Goal: Information Seeking & Learning: Learn about a topic

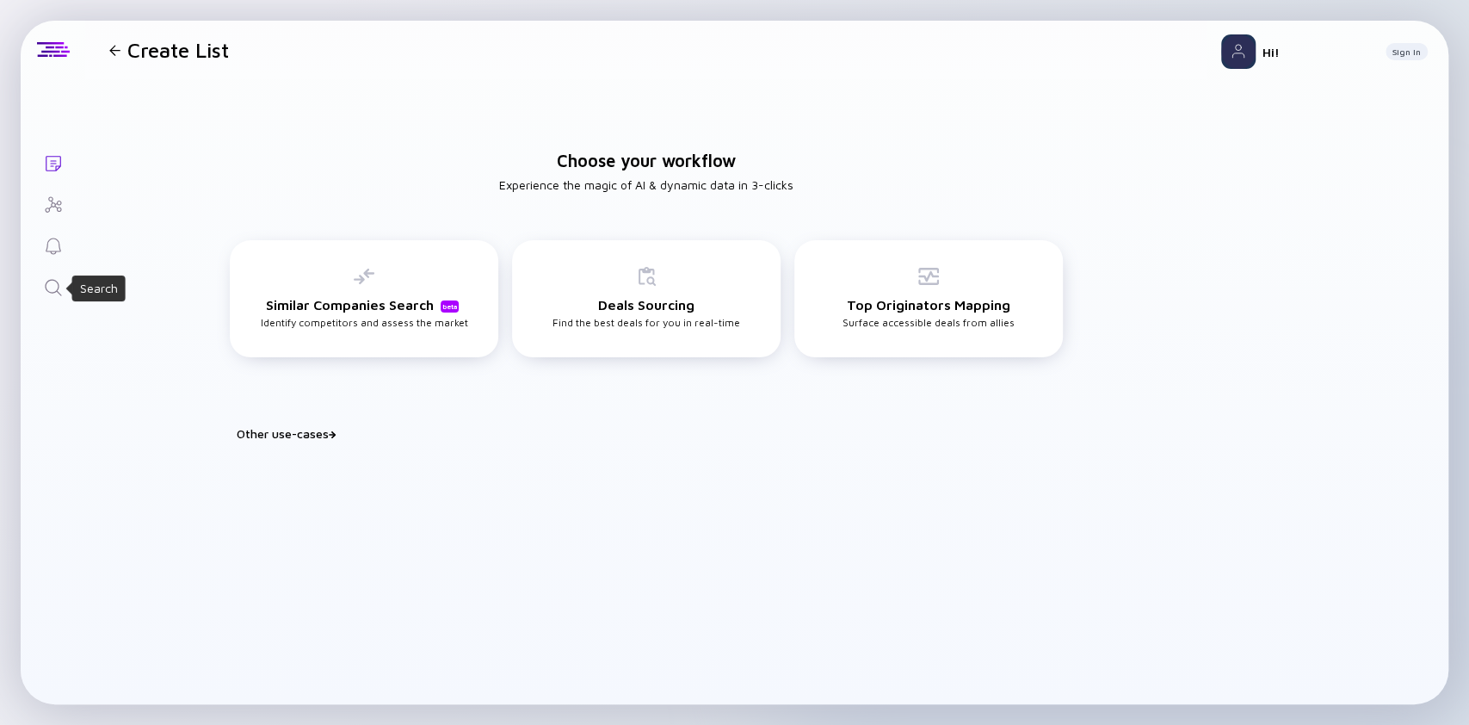
click at [48, 286] on icon "Search" at bounding box center [53, 287] width 21 height 21
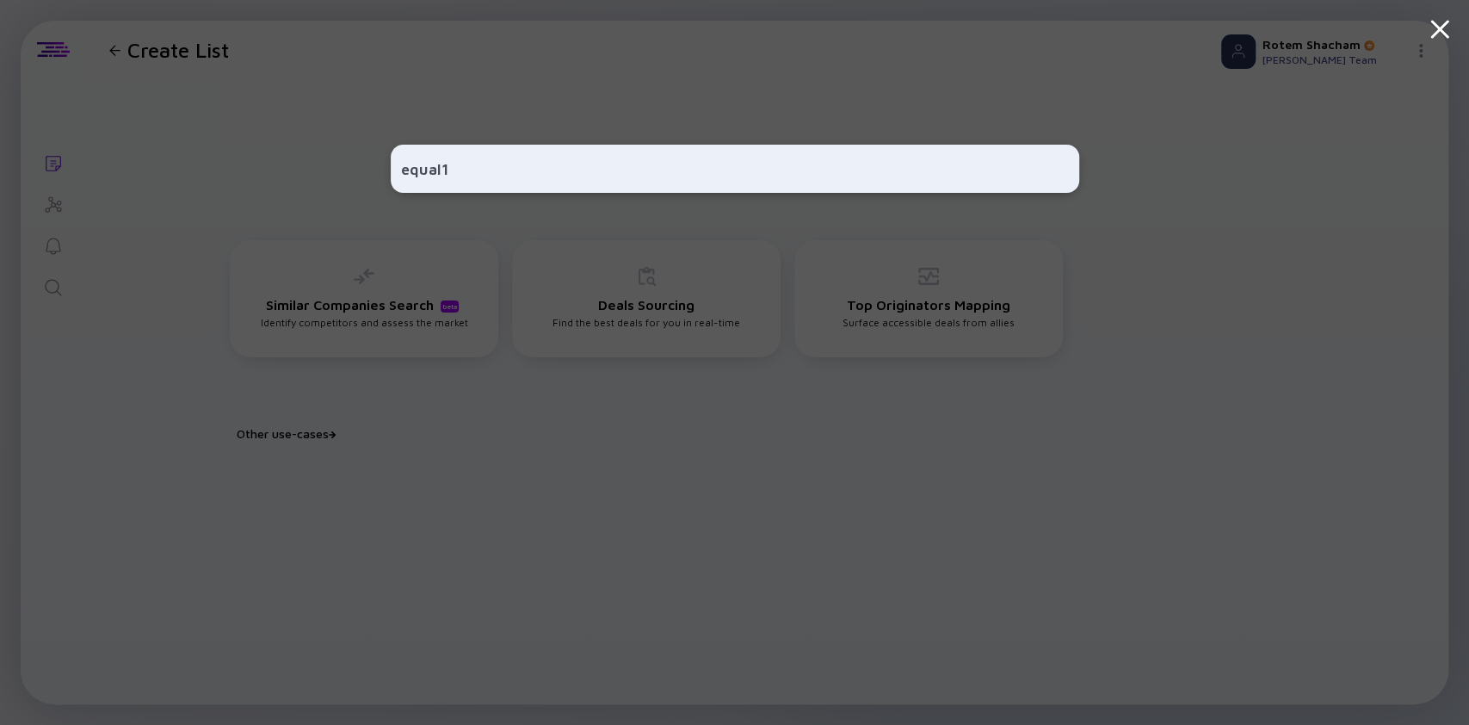
type input "equal1"
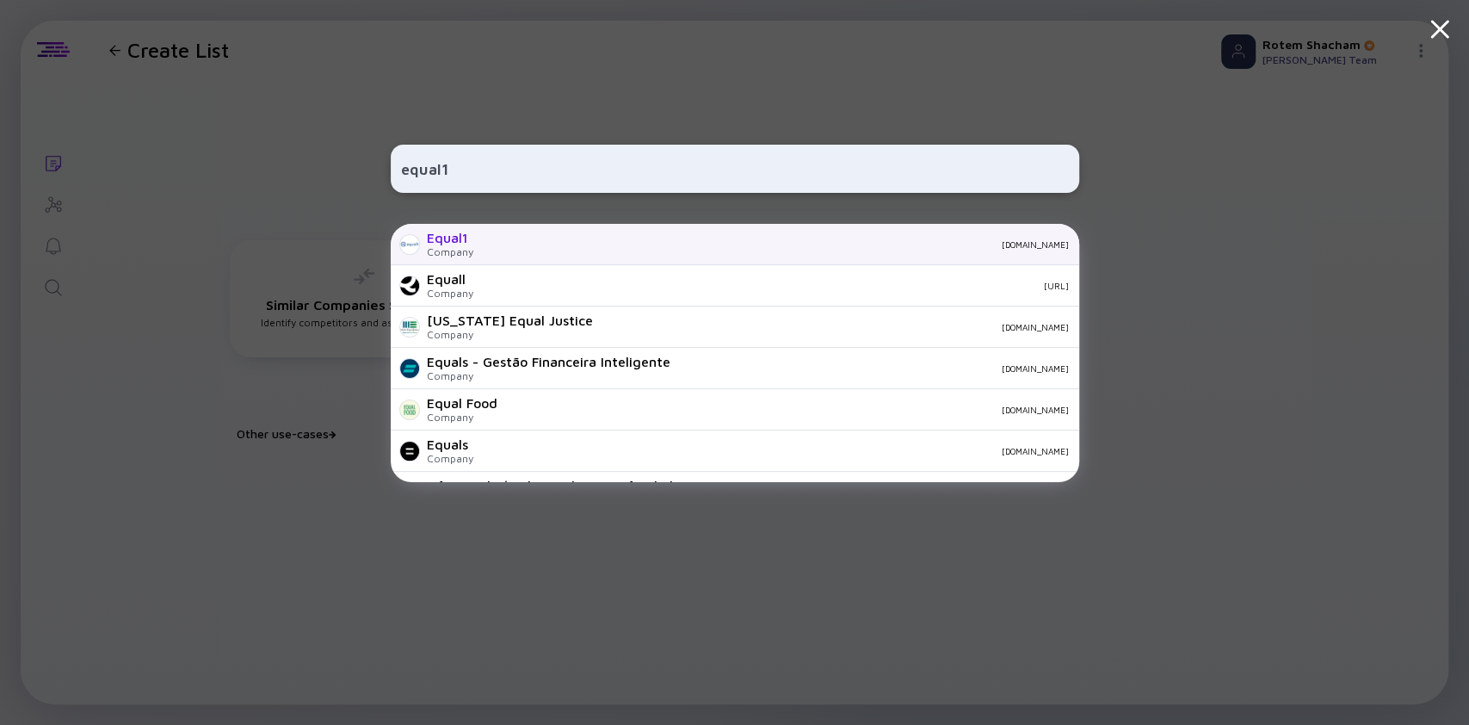
click at [445, 240] on div "Equal1" at bounding box center [450, 237] width 46 height 15
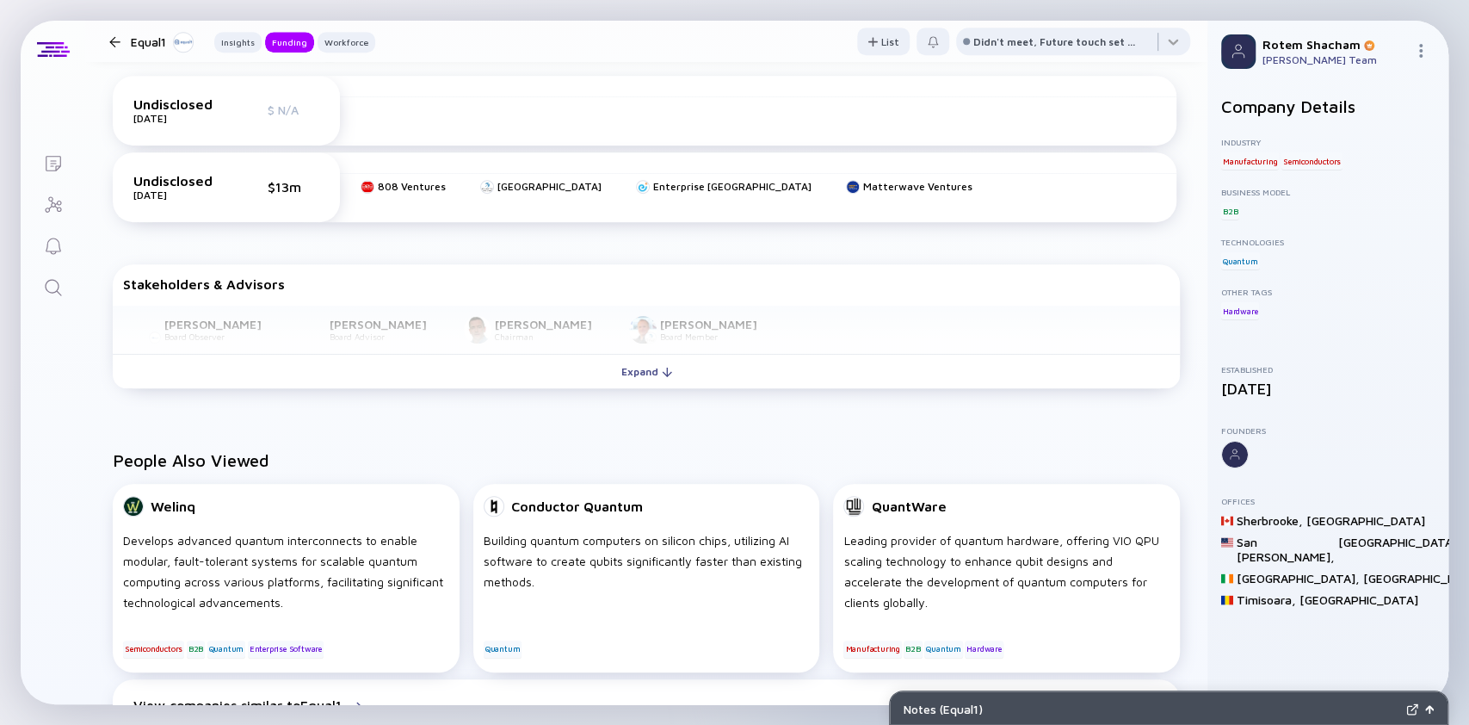
scroll to position [607, 0]
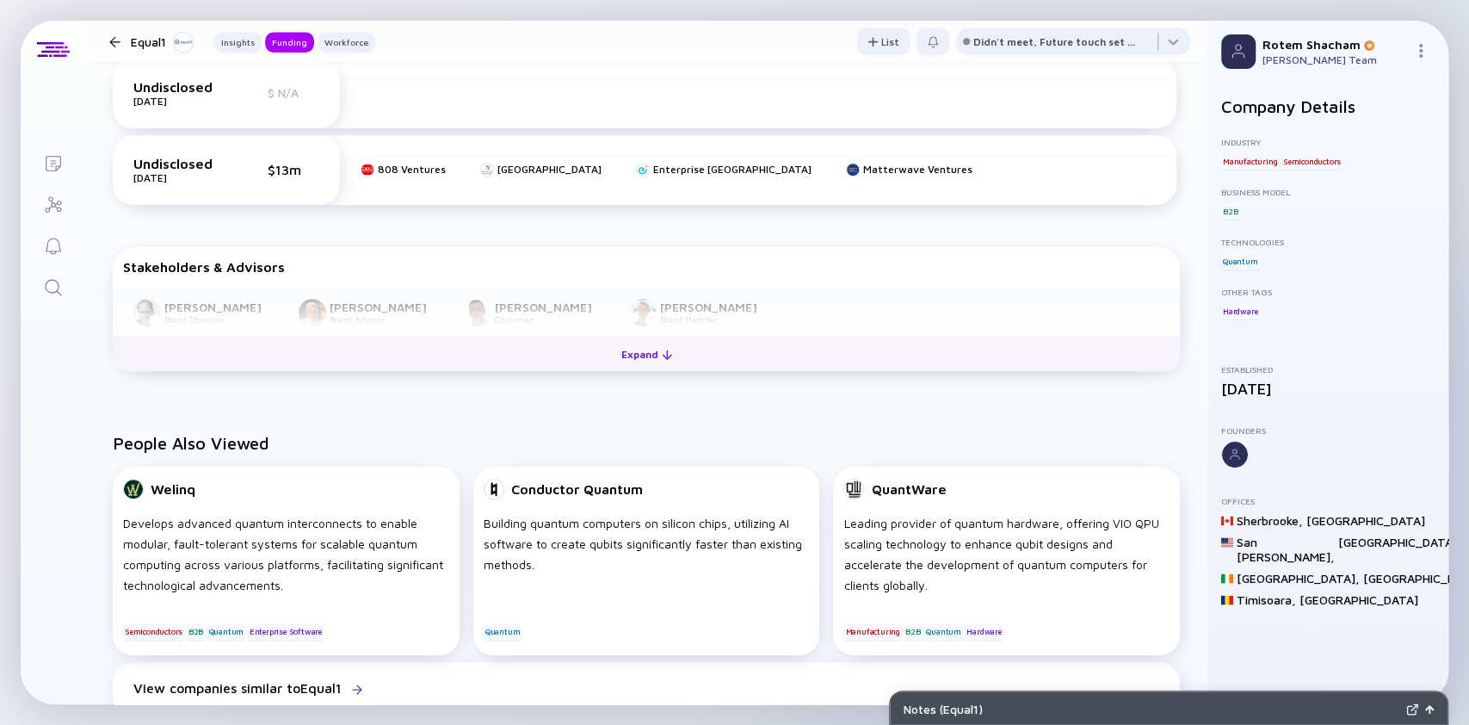
click at [611, 362] on div "Expand" at bounding box center [646, 354] width 71 height 27
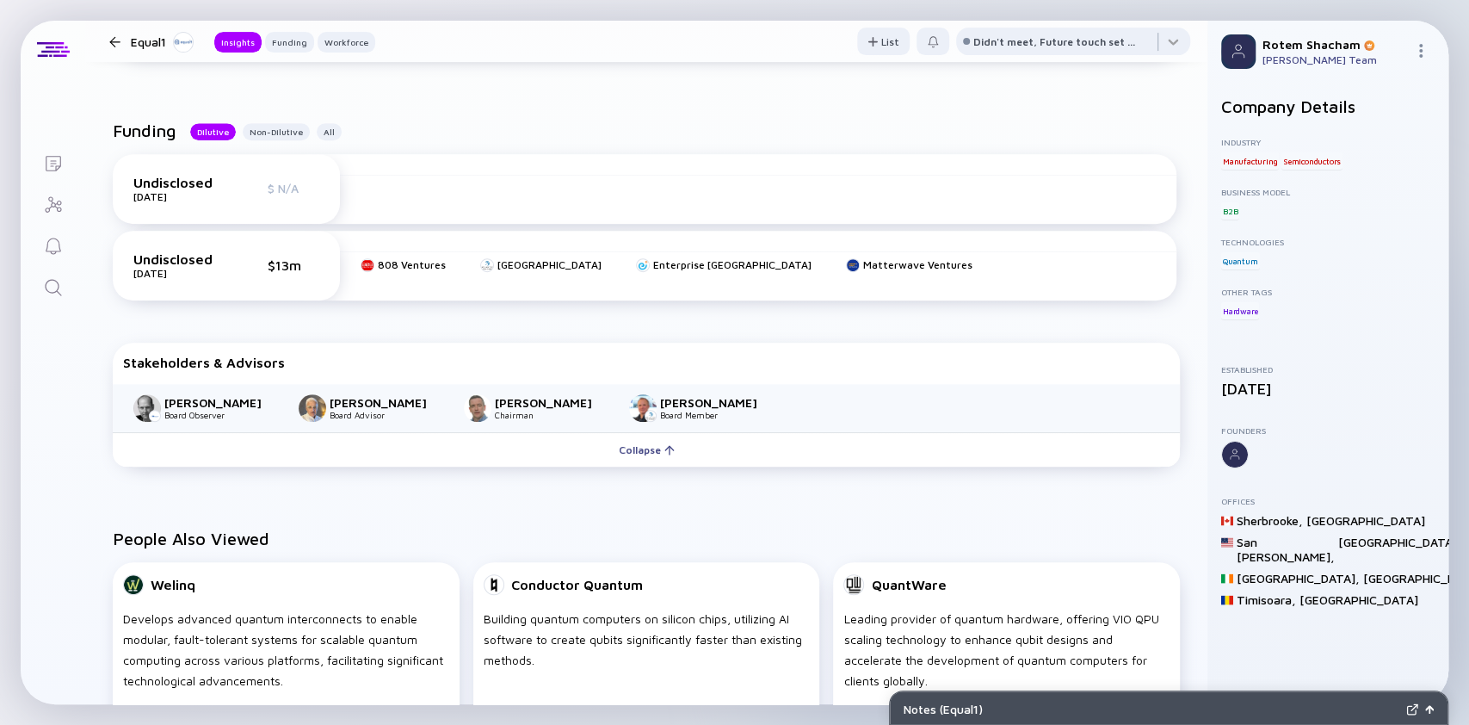
scroll to position [0, 0]
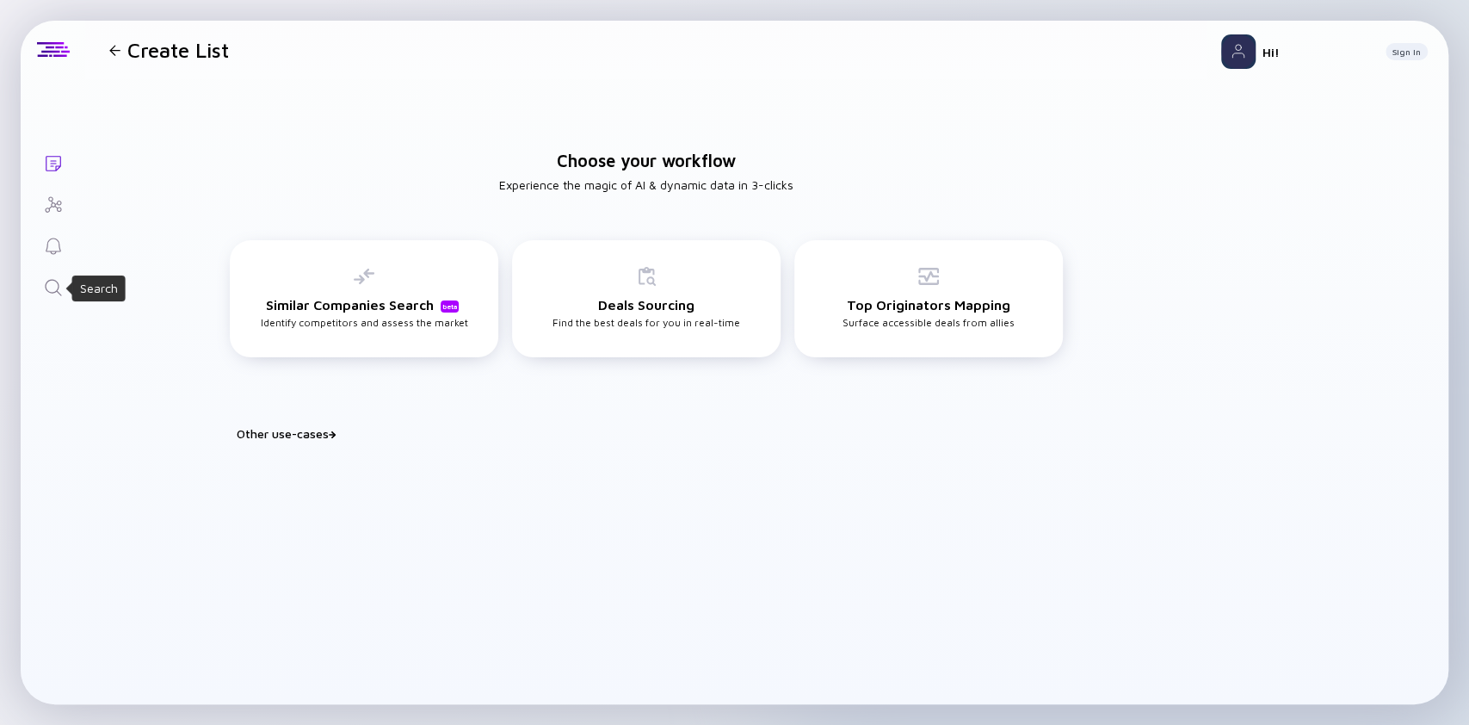
click at [48, 294] on icon "Search" at bounding box center [53, 287] width 21 height 21
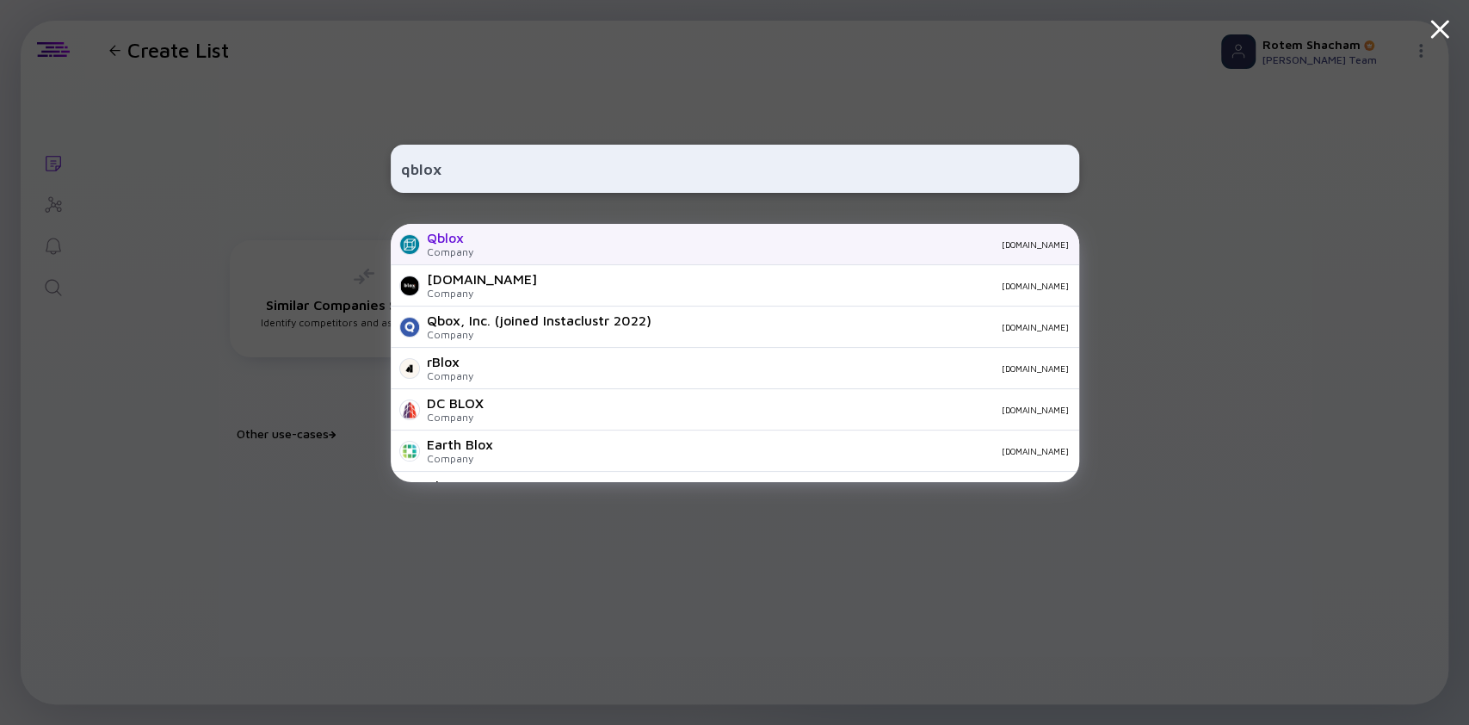
type input "qblox"
click at [444, 245] on div "Company" at bounding box center [450, 251] width 46 height 13
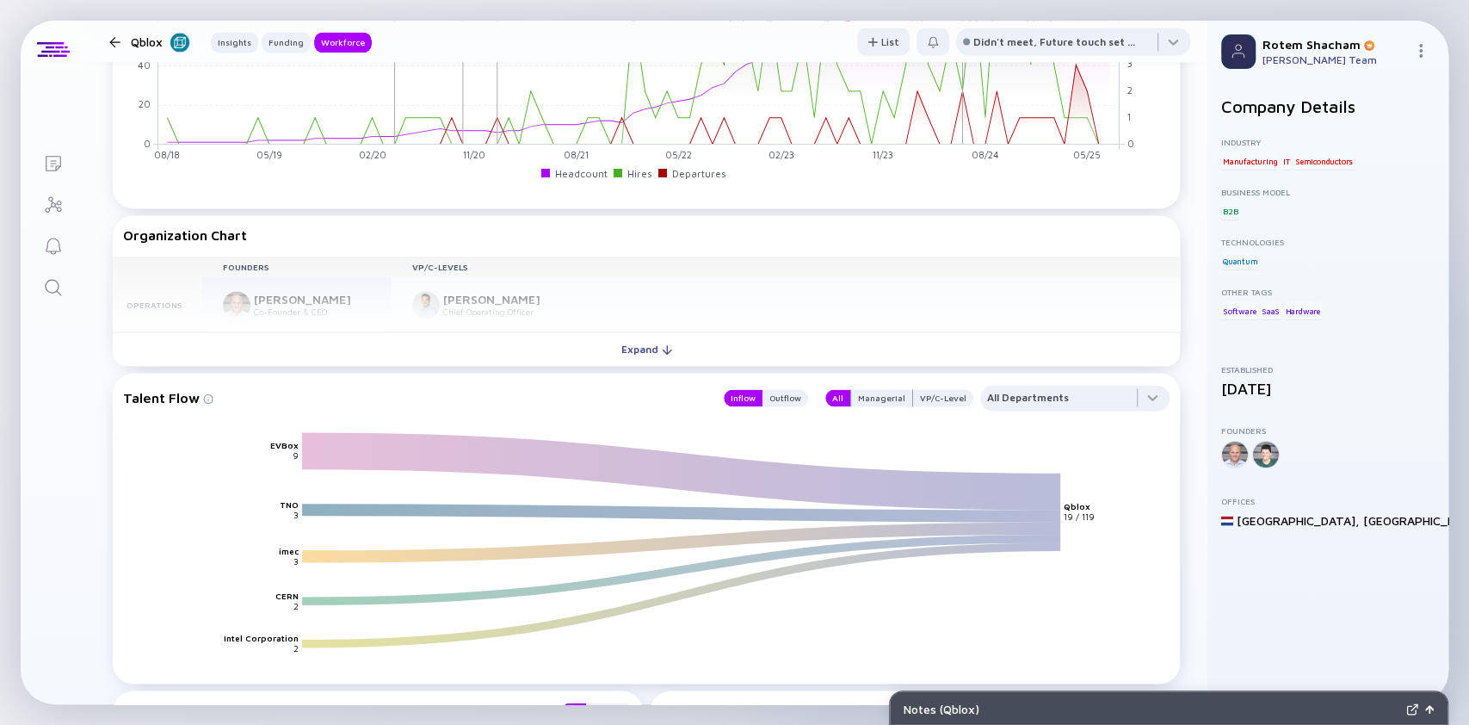
scroll to position [1796, 0]
click at [918, 403] on div "VP/C-Level" at bounding box center [943, 396] width 60 height 17
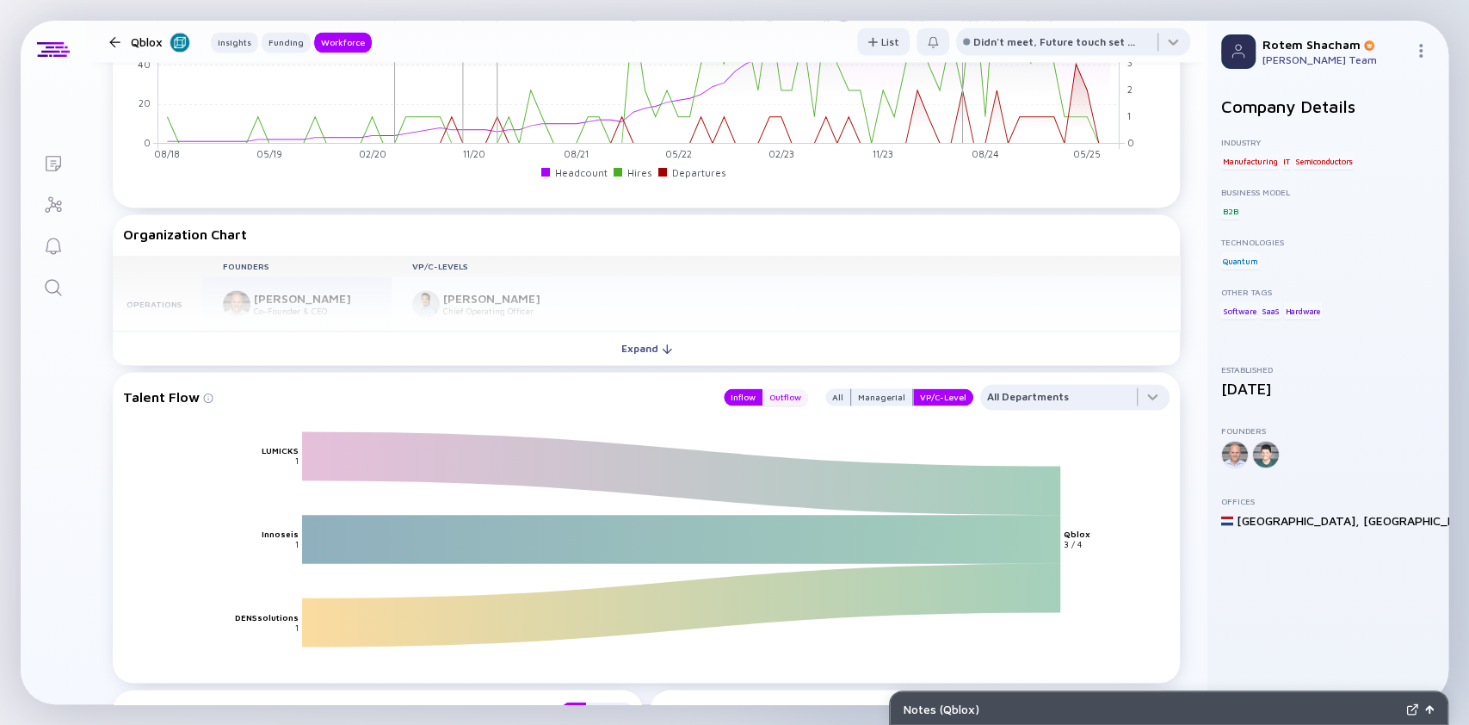
click at [767, 403] on div "Outflow" at bounding box center [786, 396] width 46 height 17
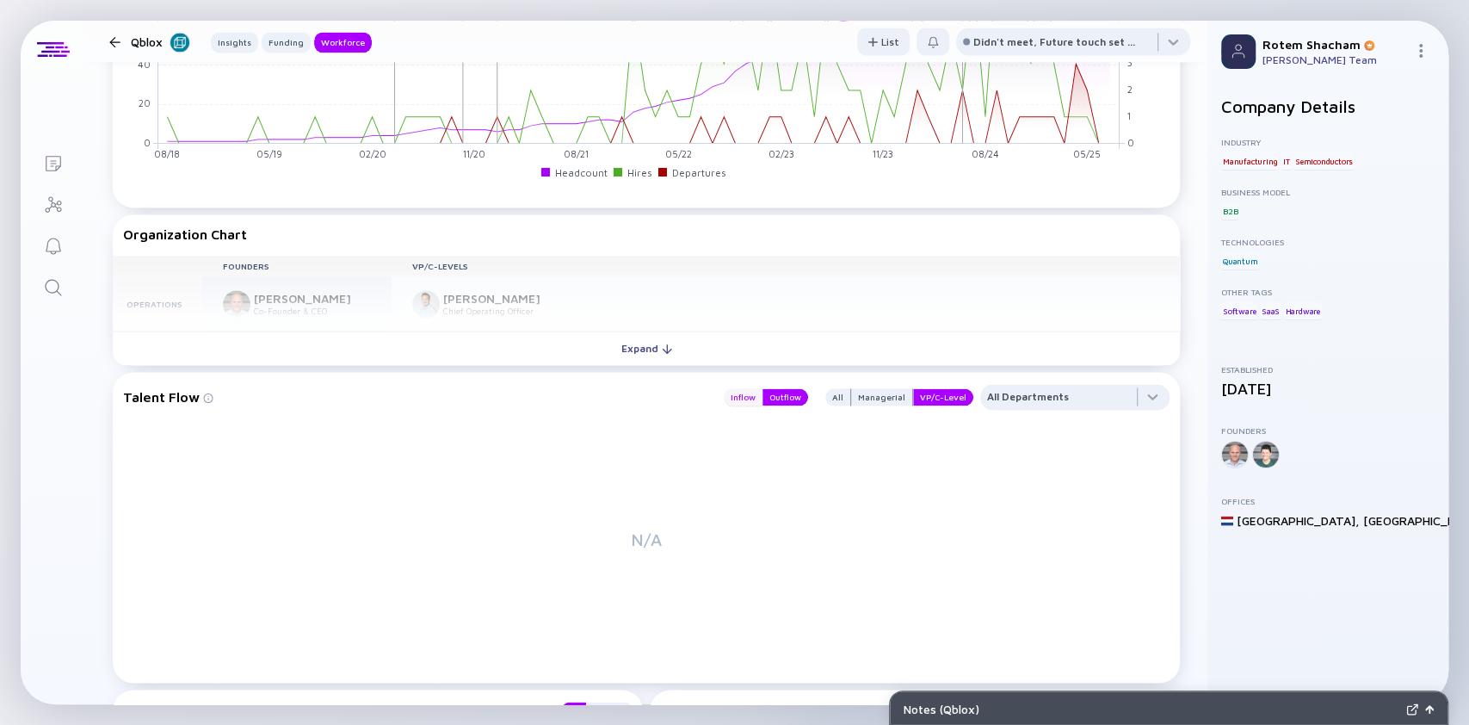
click at [714, 403] on div "Inflow Outflow" at bounding box center [761, 397] width 95 height 26
click at [735, 396] on div "Inflow" at bounding box center [743, 396] width 39 height 17
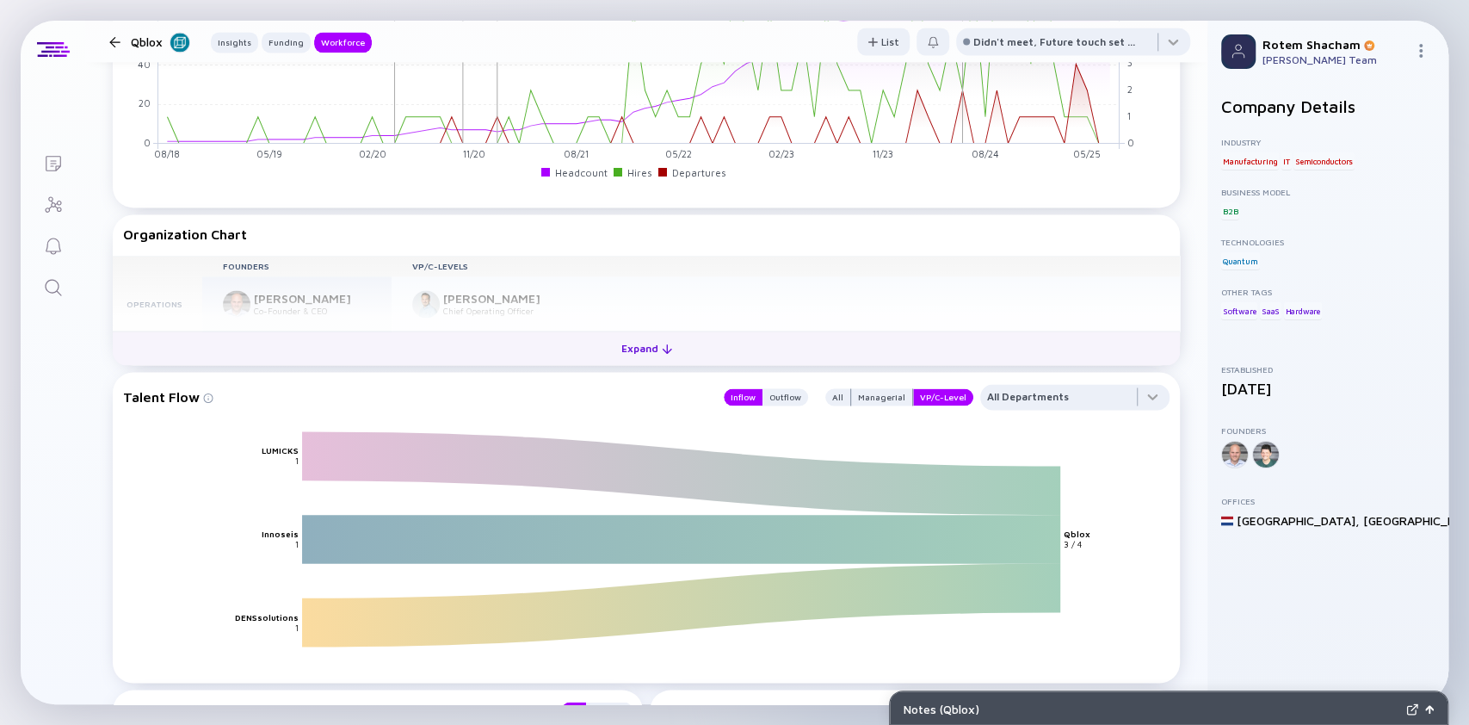
click at [612, 340] on div "Expand" at bounding box center [646, 348] width 71 height 27
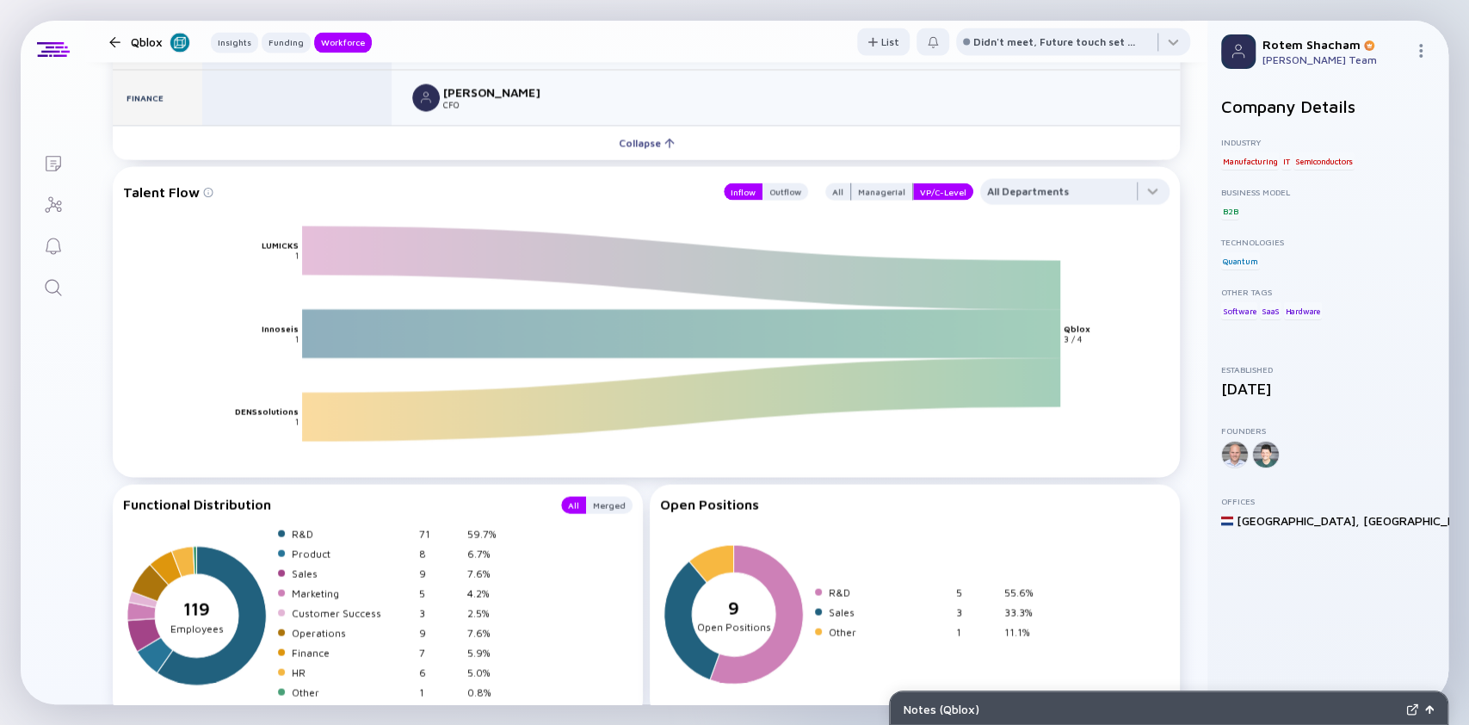
scroll to position [2114, 0]
click at [825, 195] on div "All" at bounding box center [837, 191] width 25 height 17
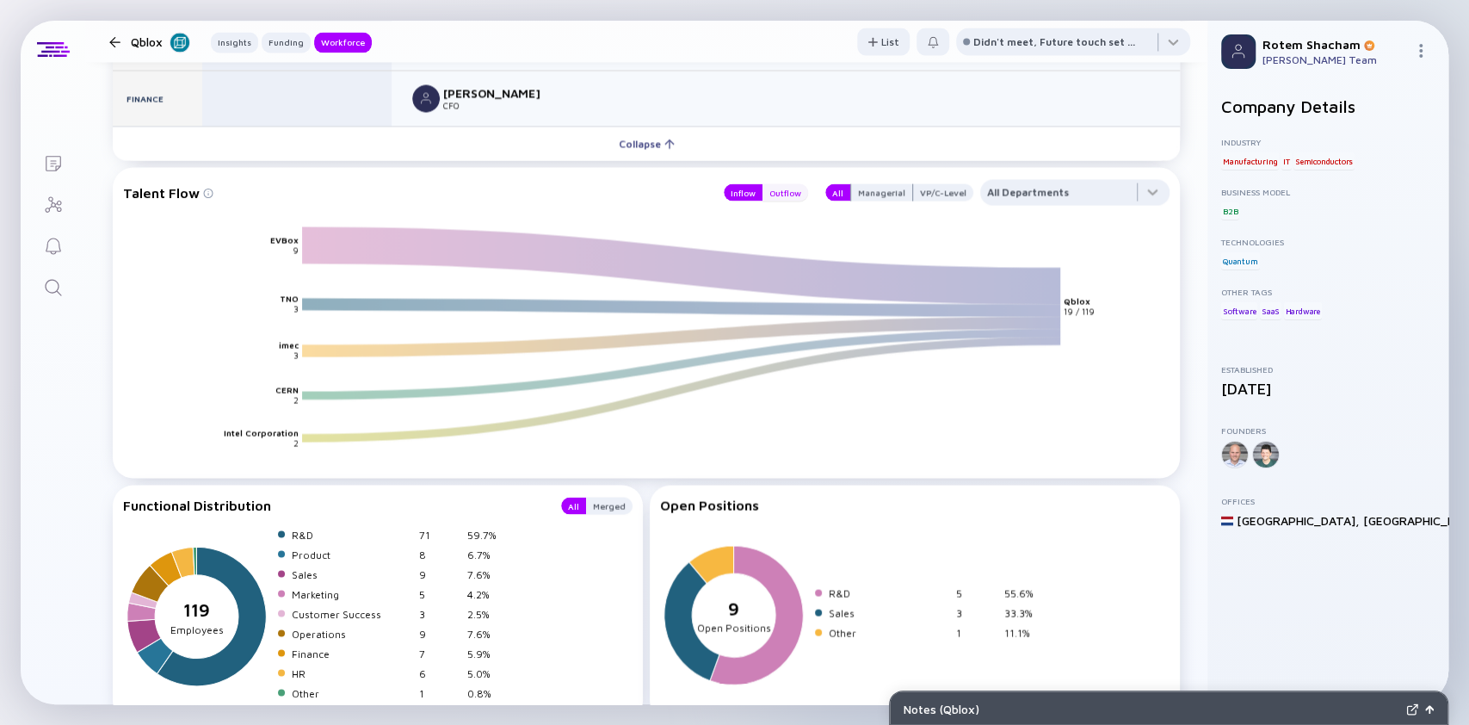
click at [768, 196] on div "Outflow" at bounding box center [786, 191] width 46 height 17
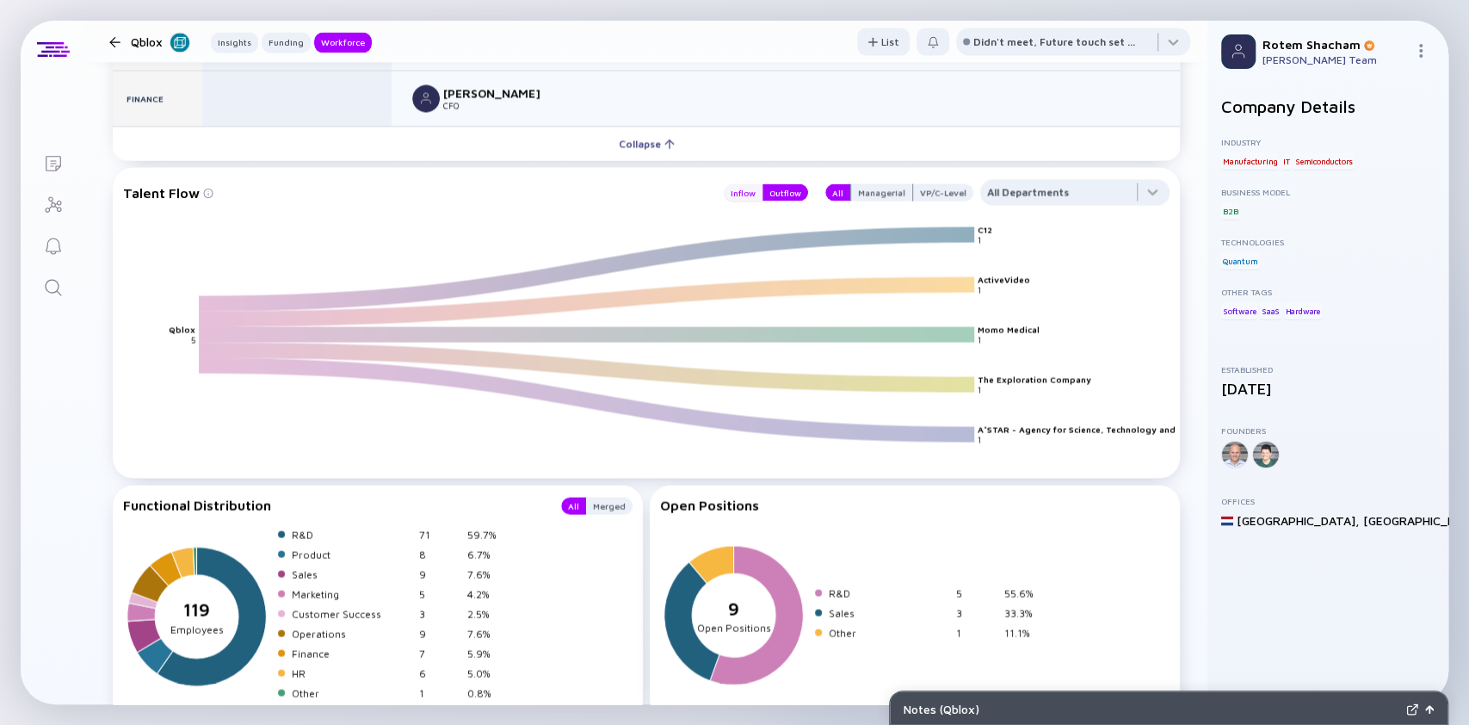
click at [733, 194] on div "Inflow" at bounding box center [743, 191] width 39 height 17
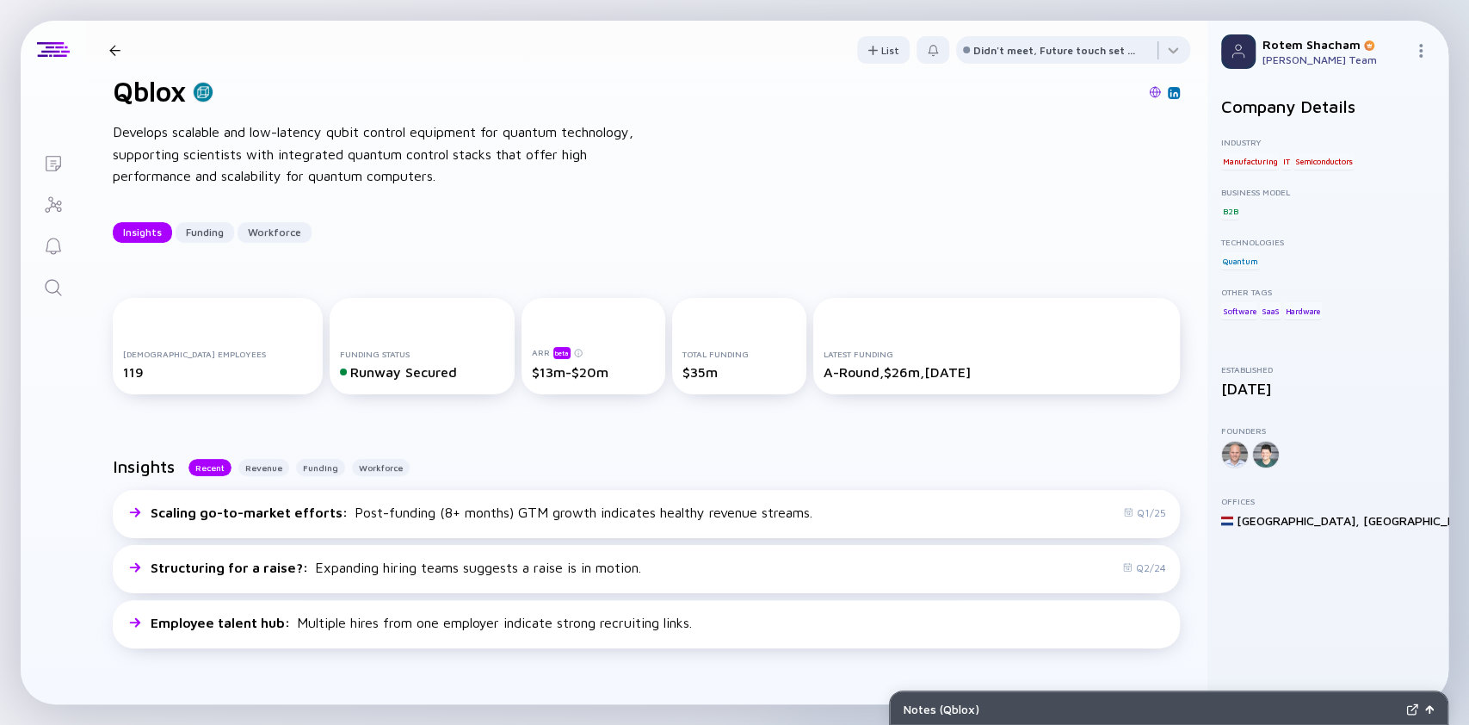
scroll to position [0, 0]
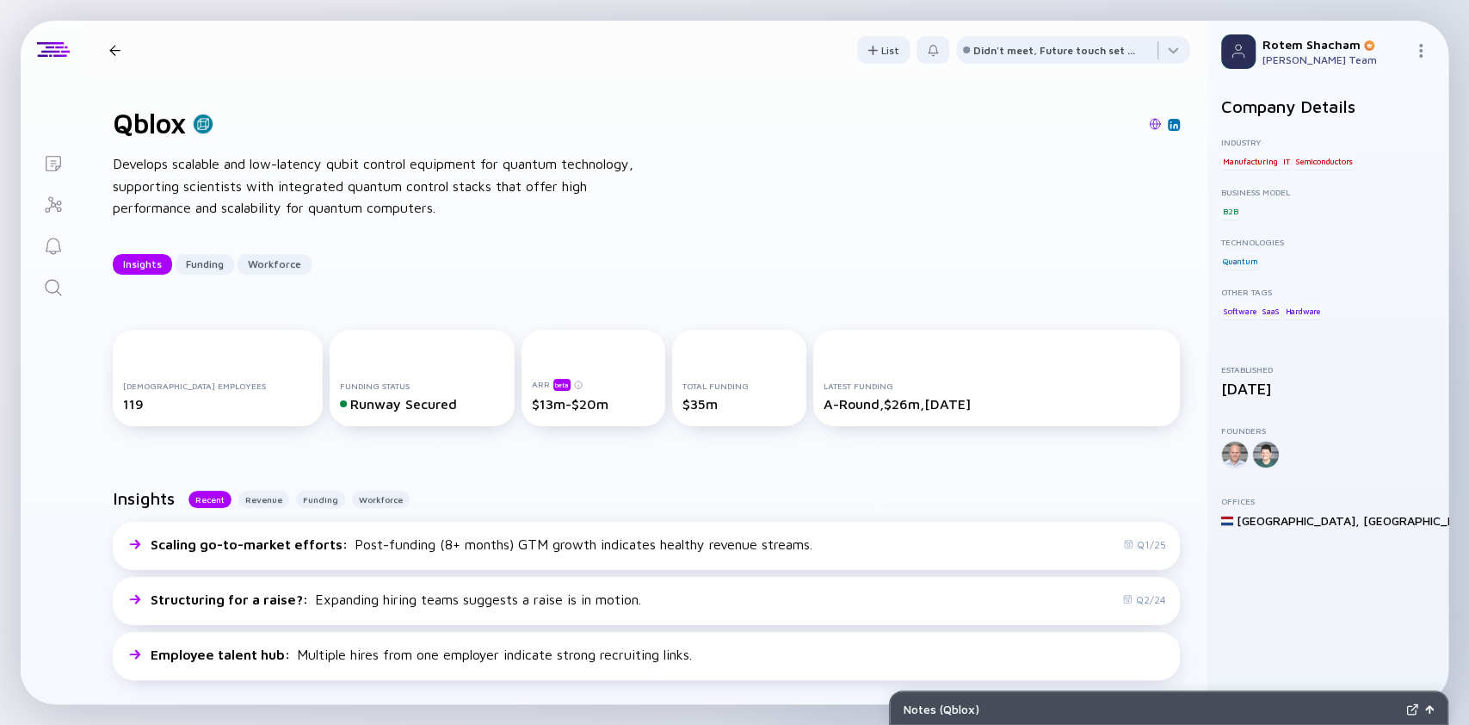
click at [117, 50] on div at bounding box center [114, 50] width 11 height 11
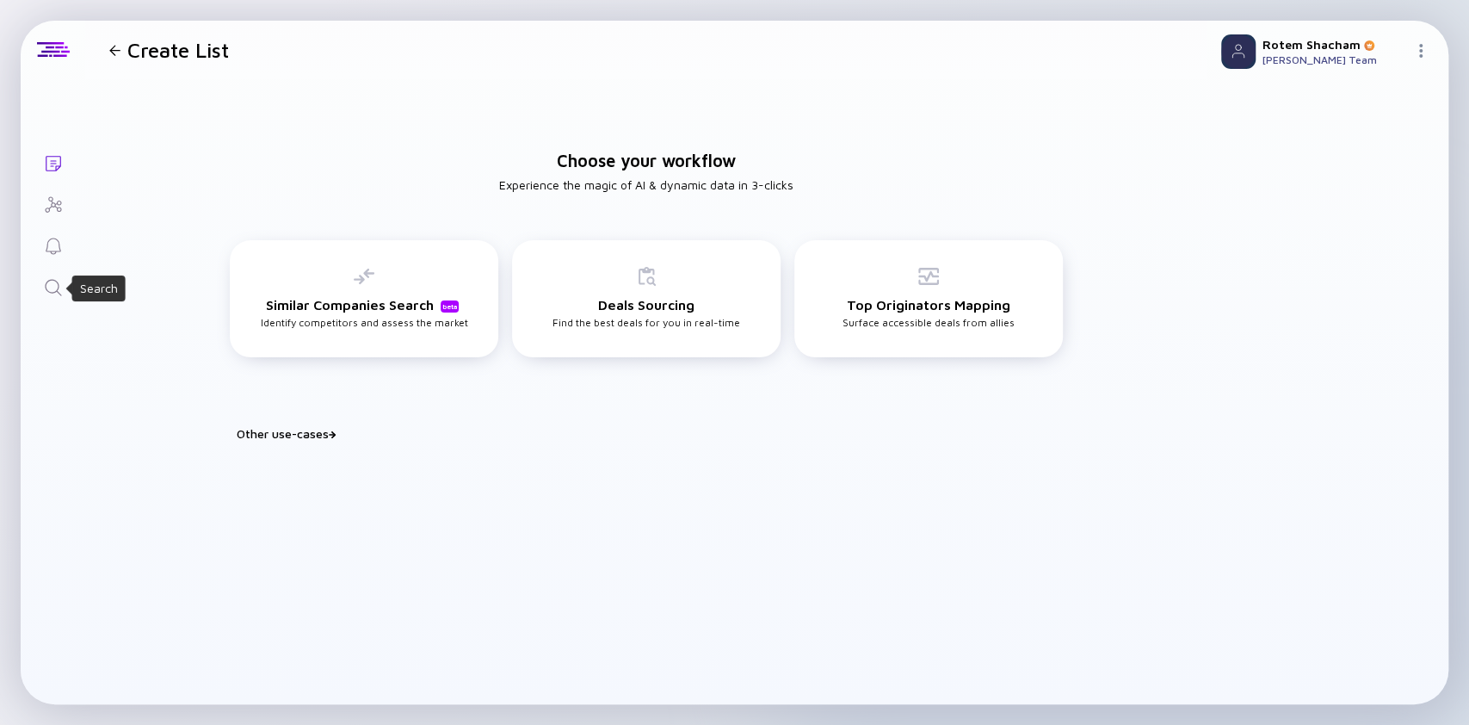
click at [43, 290] on icon "Search" at bounding box center [53, 287] width 21 height 21
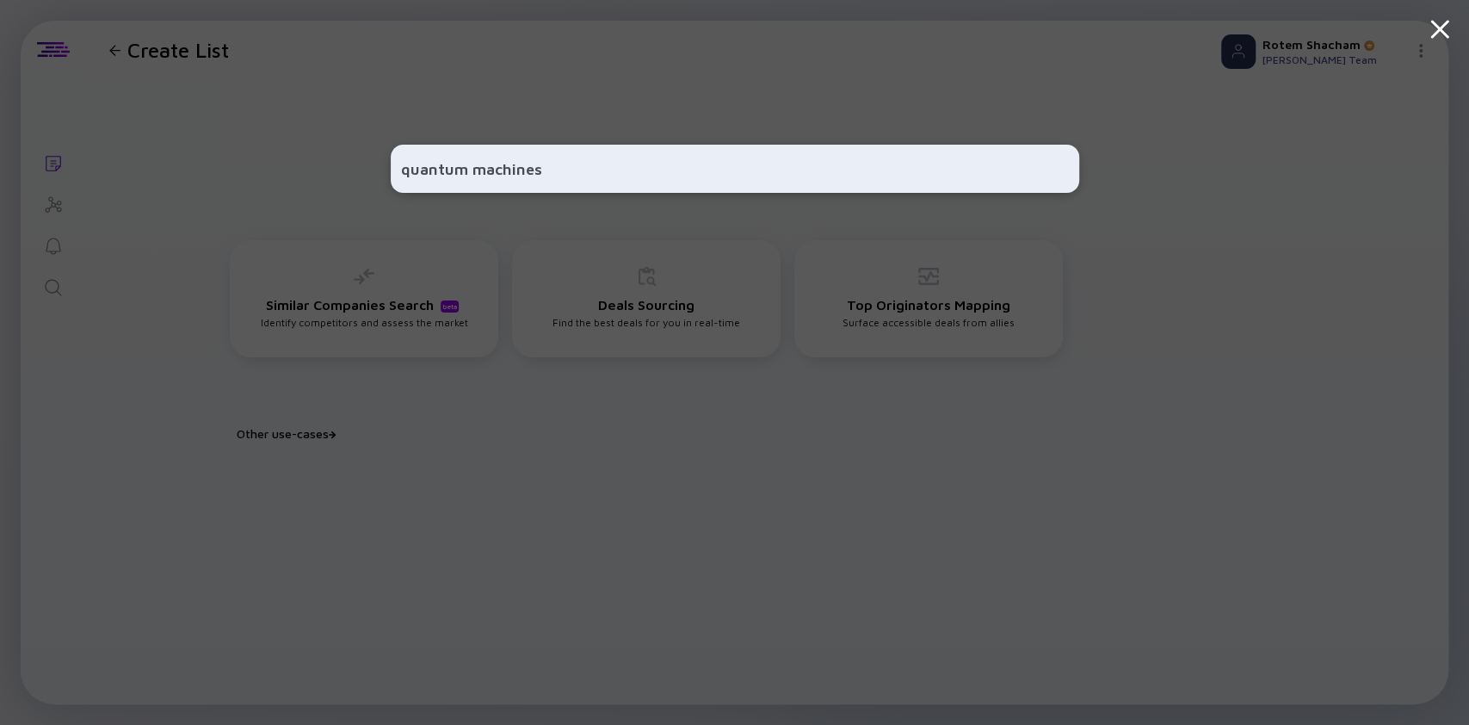
type input "quantum machines"
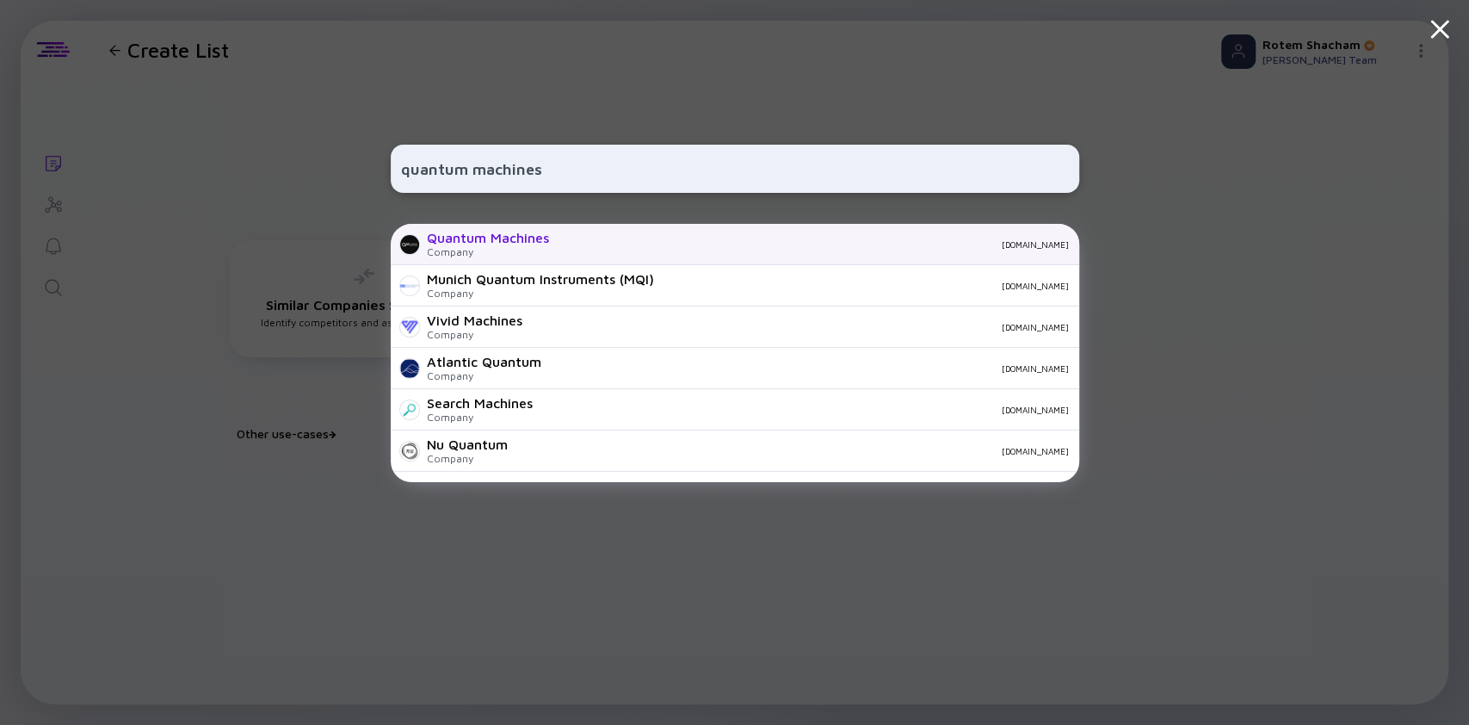
click at [489, 229] on div "Quantum Machines Company quantum-machines.co" at bounding box center [735, 244] width 689 height 41
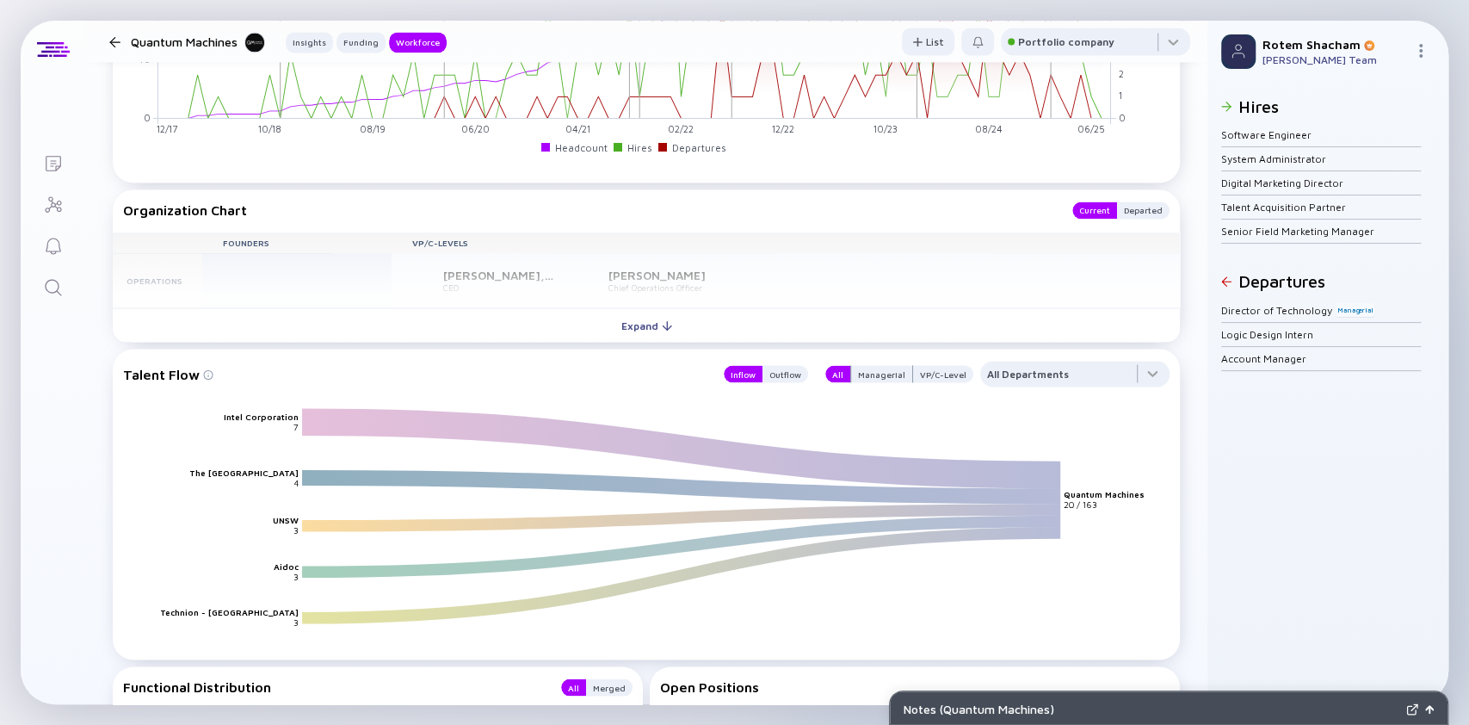
scroll to position [1895, 0]
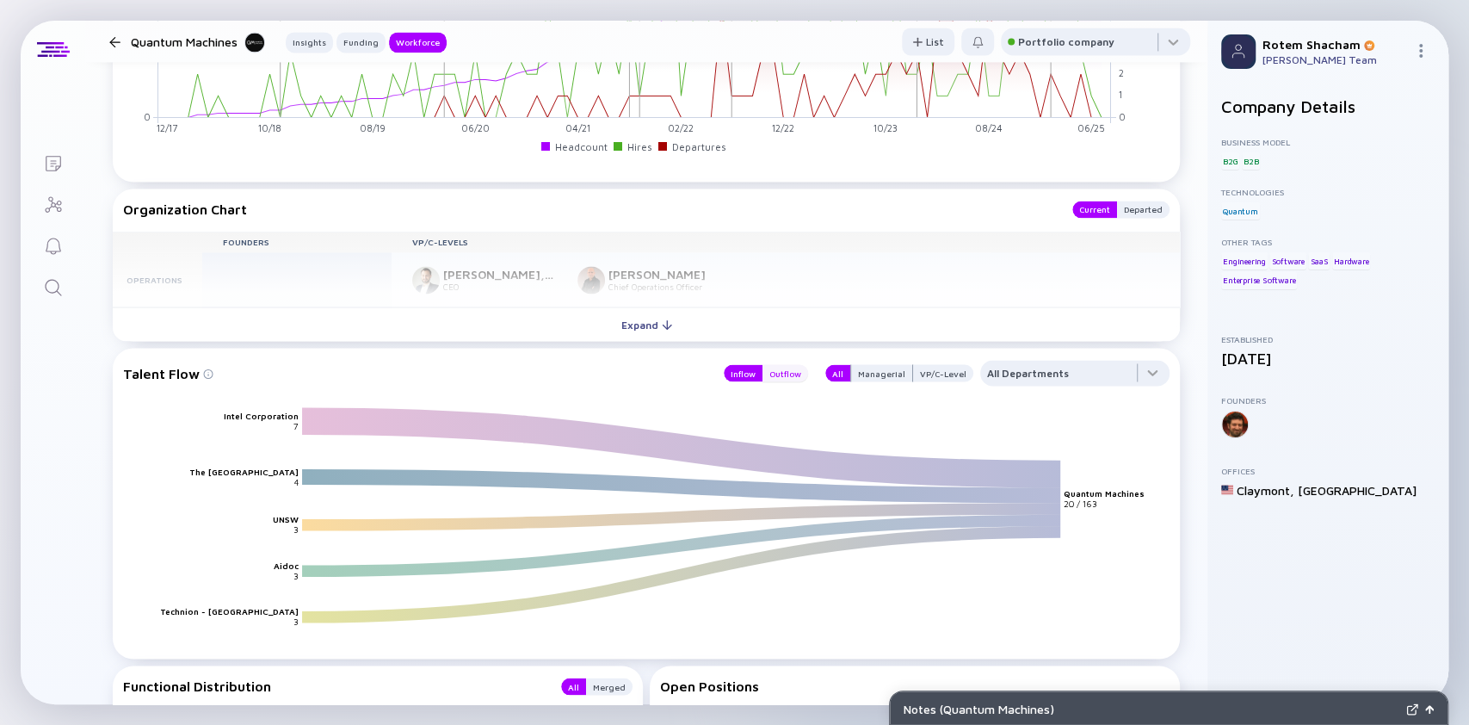
click at [778, 381] on div "Outflow" at bounding box center [786, 372] width 46 height 17
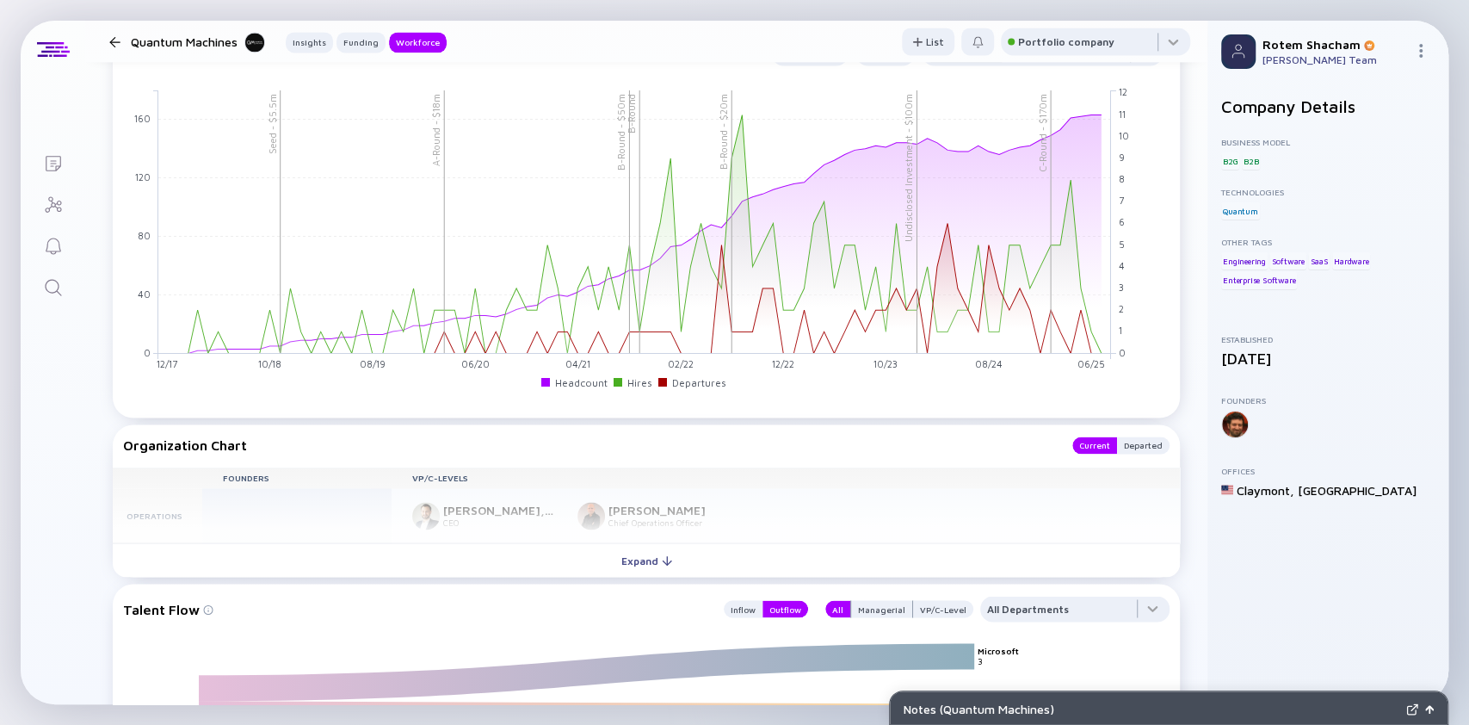
scroll to position [1659, 0]
click at [626, 582] on div "Workforce Cohort (Off) Compare Headcount Trend x Undisclosed Investment - $100m…" at bounding box center [646, 693] width 1122 height 1465
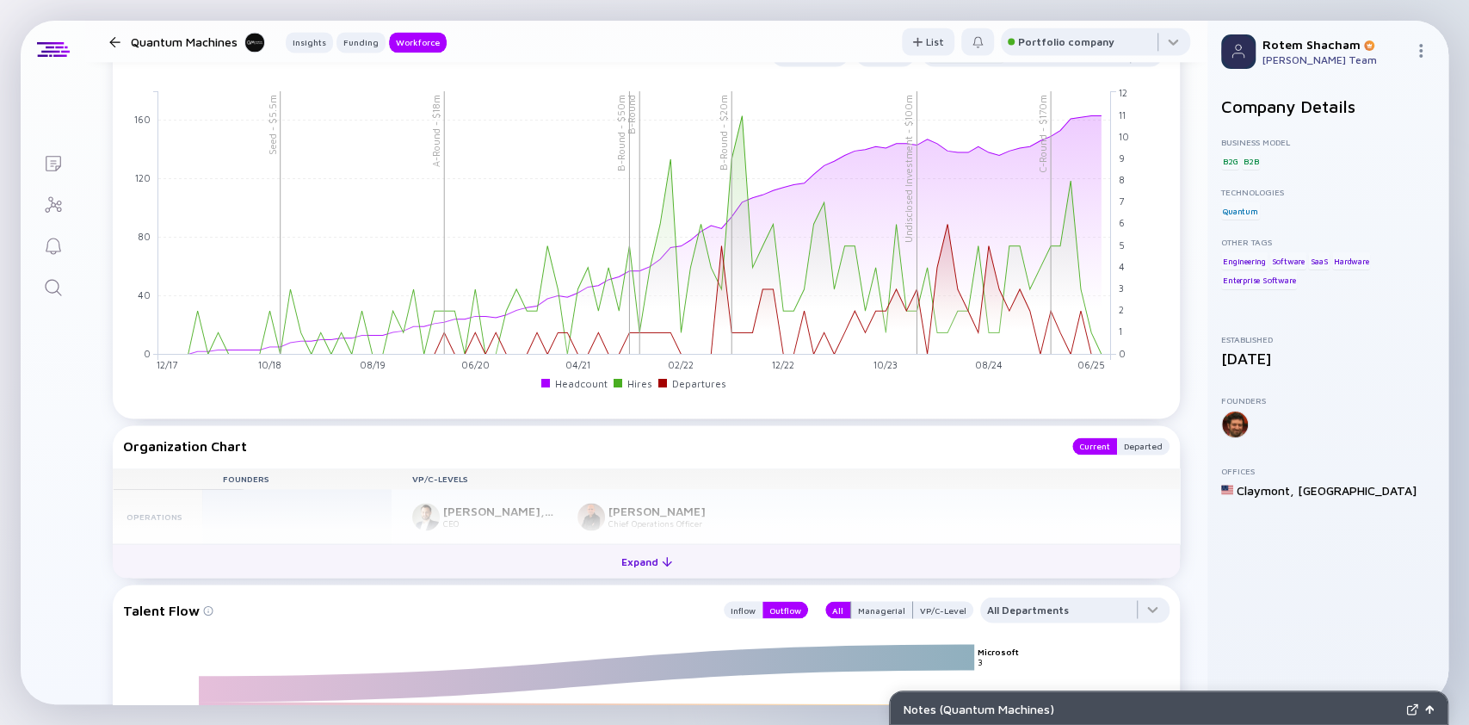
click at [662, 566] on div at bounding box center [667, 561] width 10 height 10
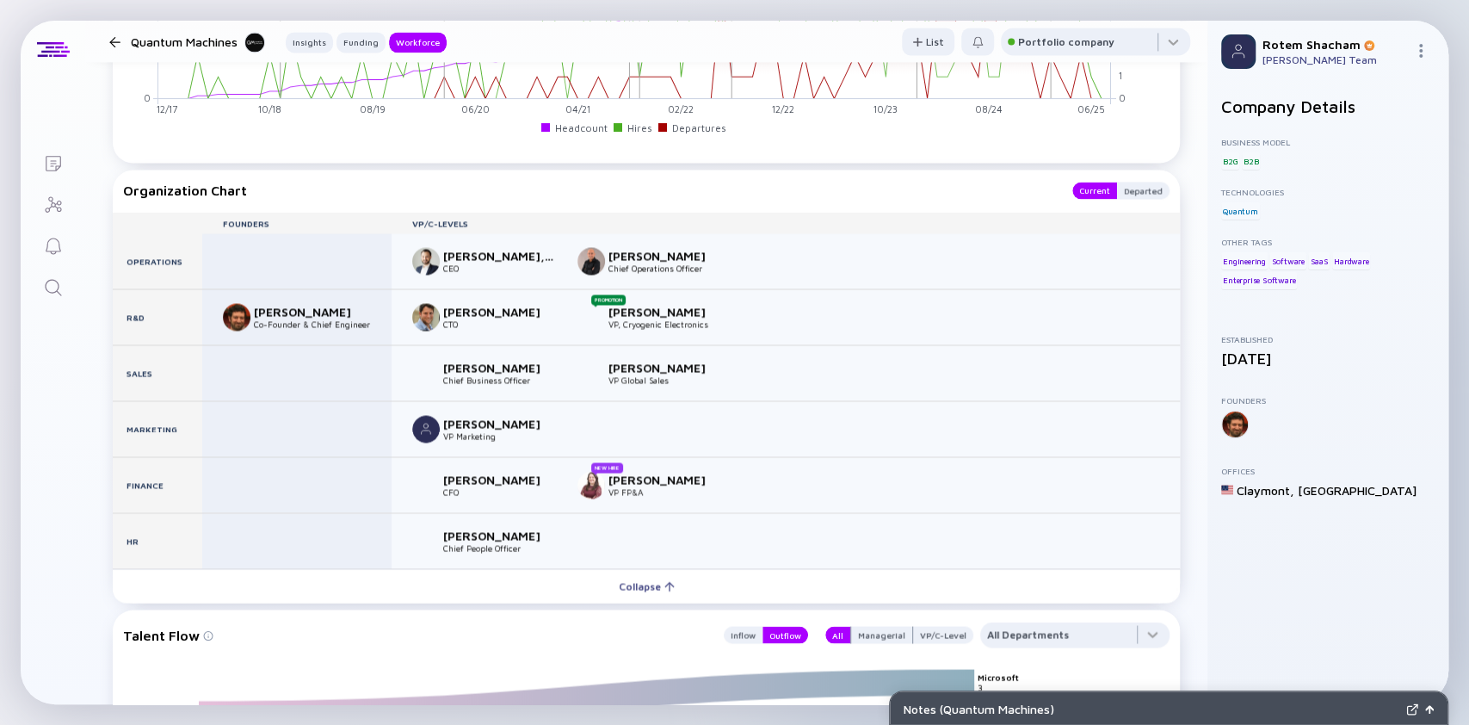
scroll to position [1915, 0]
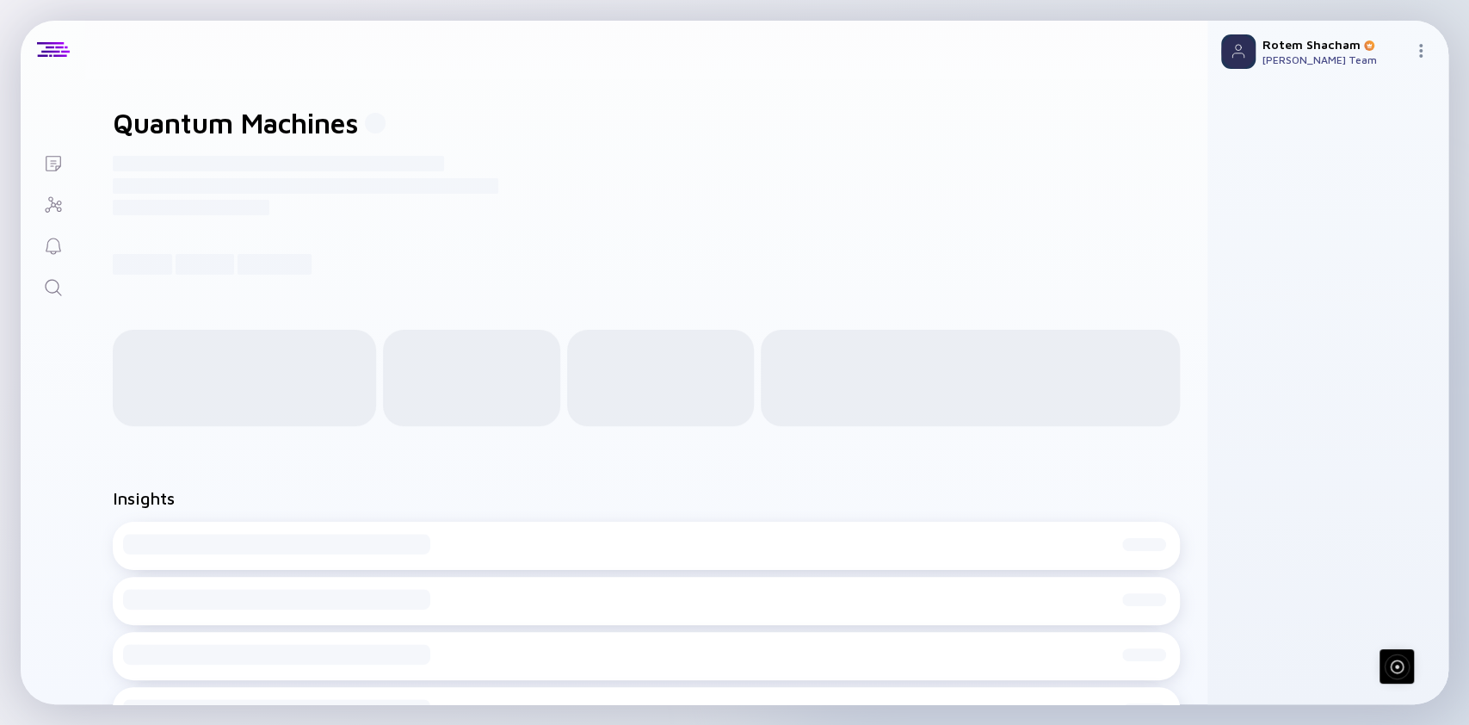
click at [55, 269] on link "Search" at bounding box center [53, 285] width 65 height 41
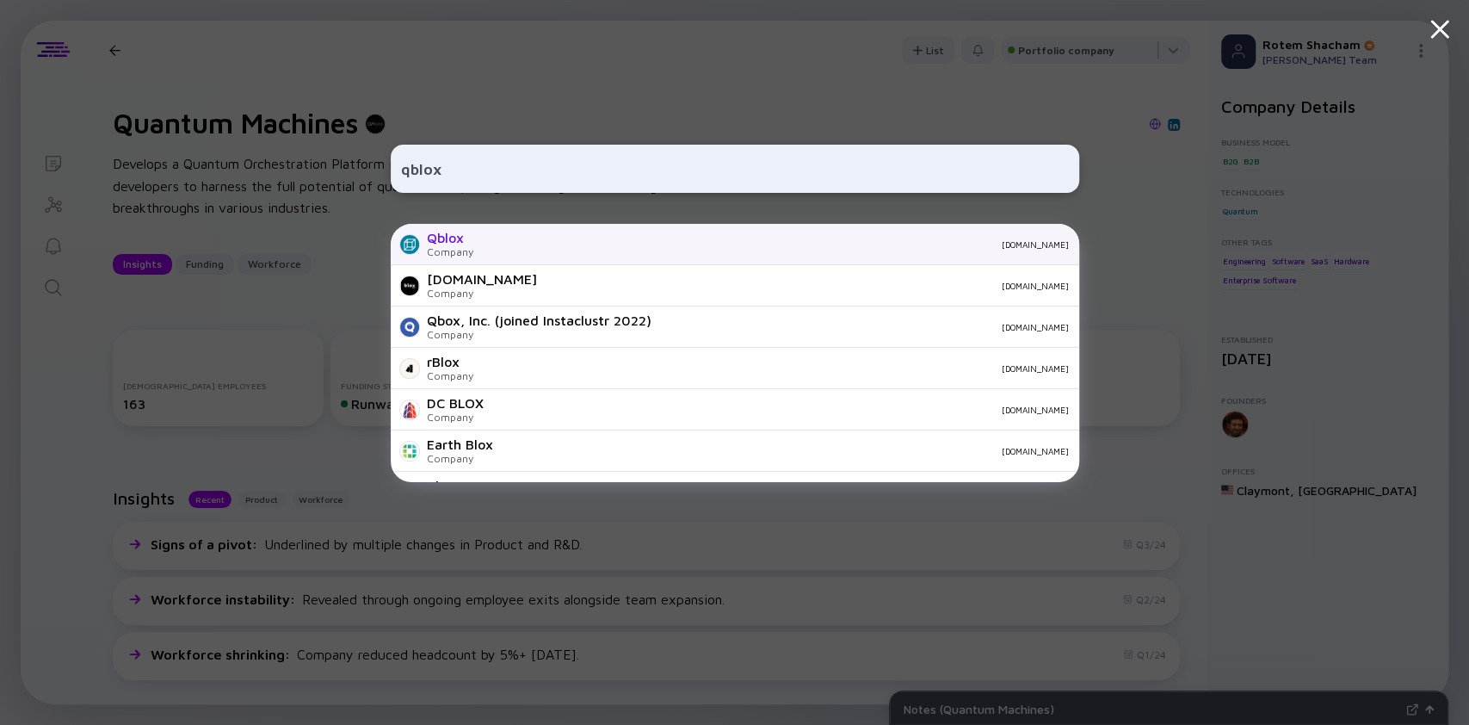
type input "qblox"
click at [438, 238] on div "Qblox" at bounding box center [450, 237] width 46 height 15
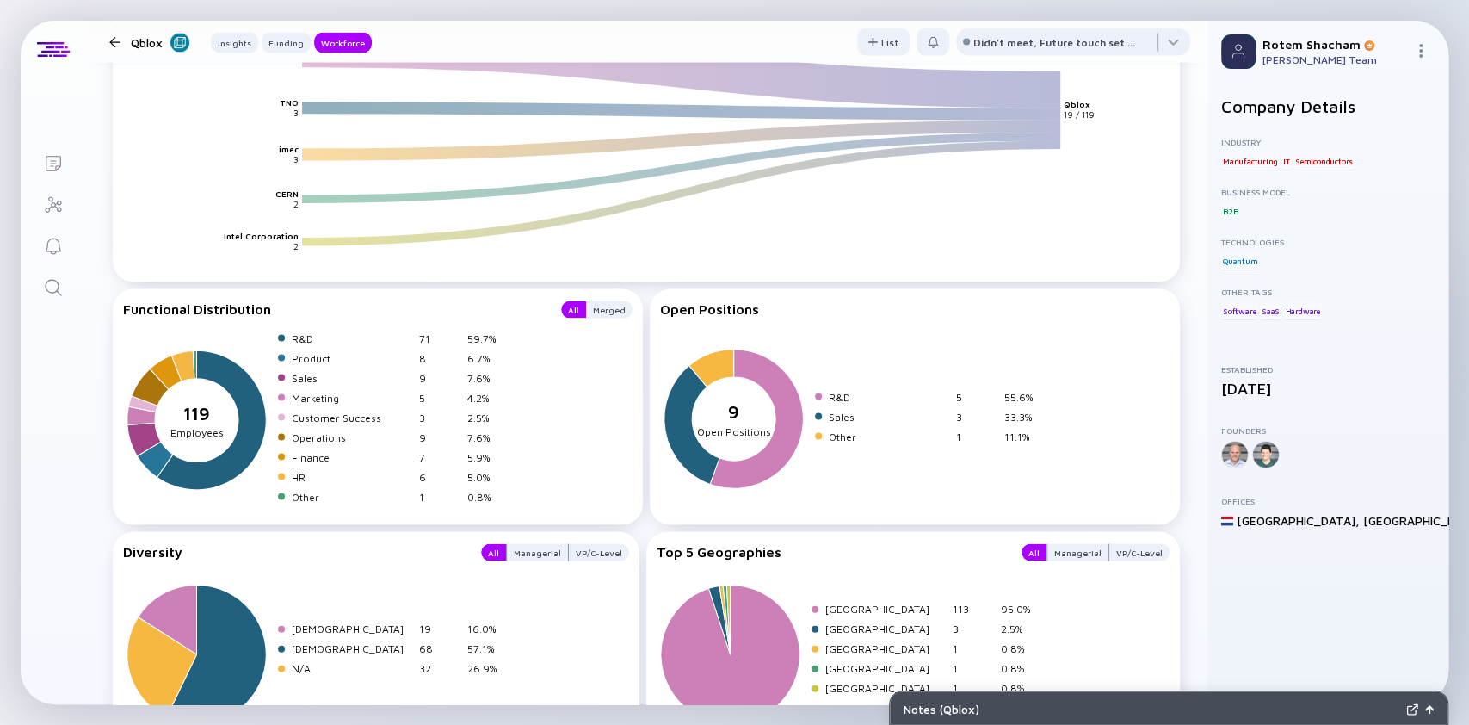
scroll to position [2302, 0]
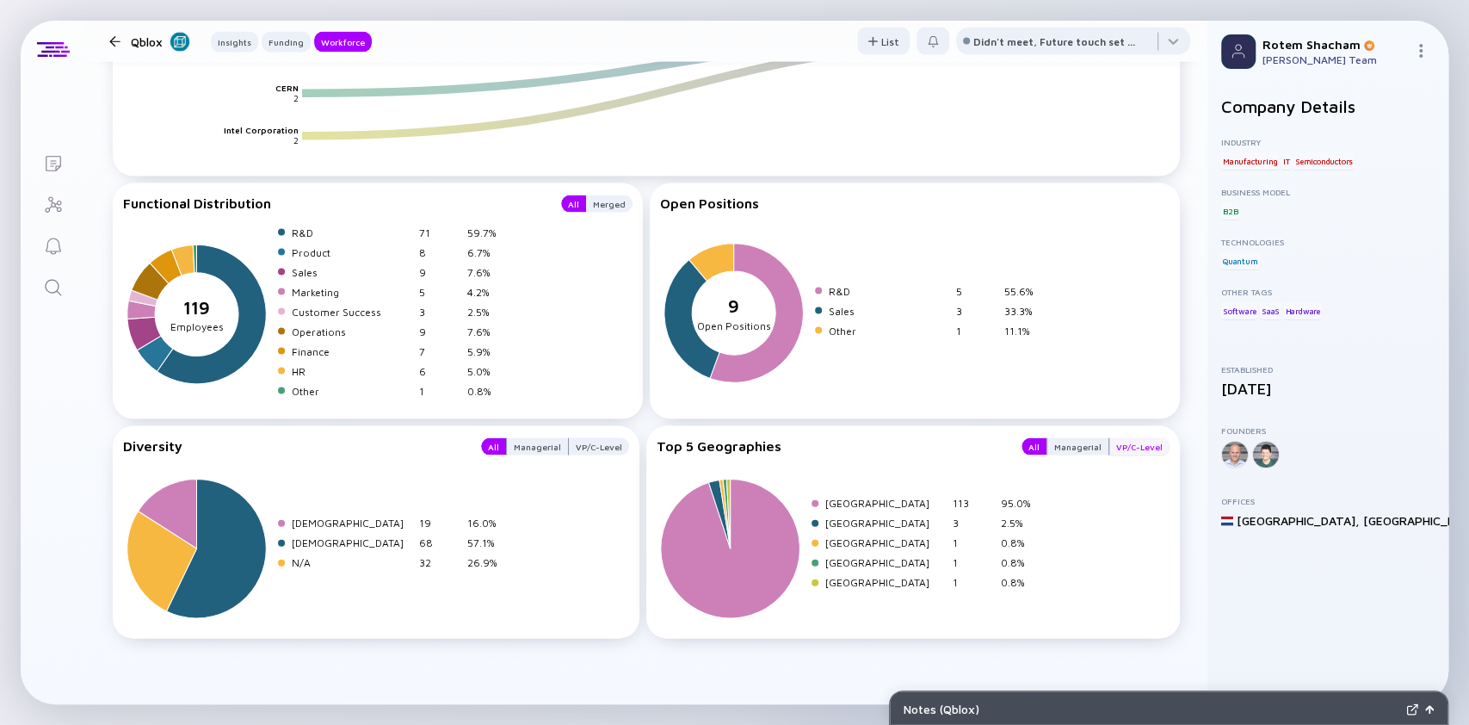
click at [1110, 448] on div "VP/C-Level" at bounding box center [1140, 446] width 60 height 17
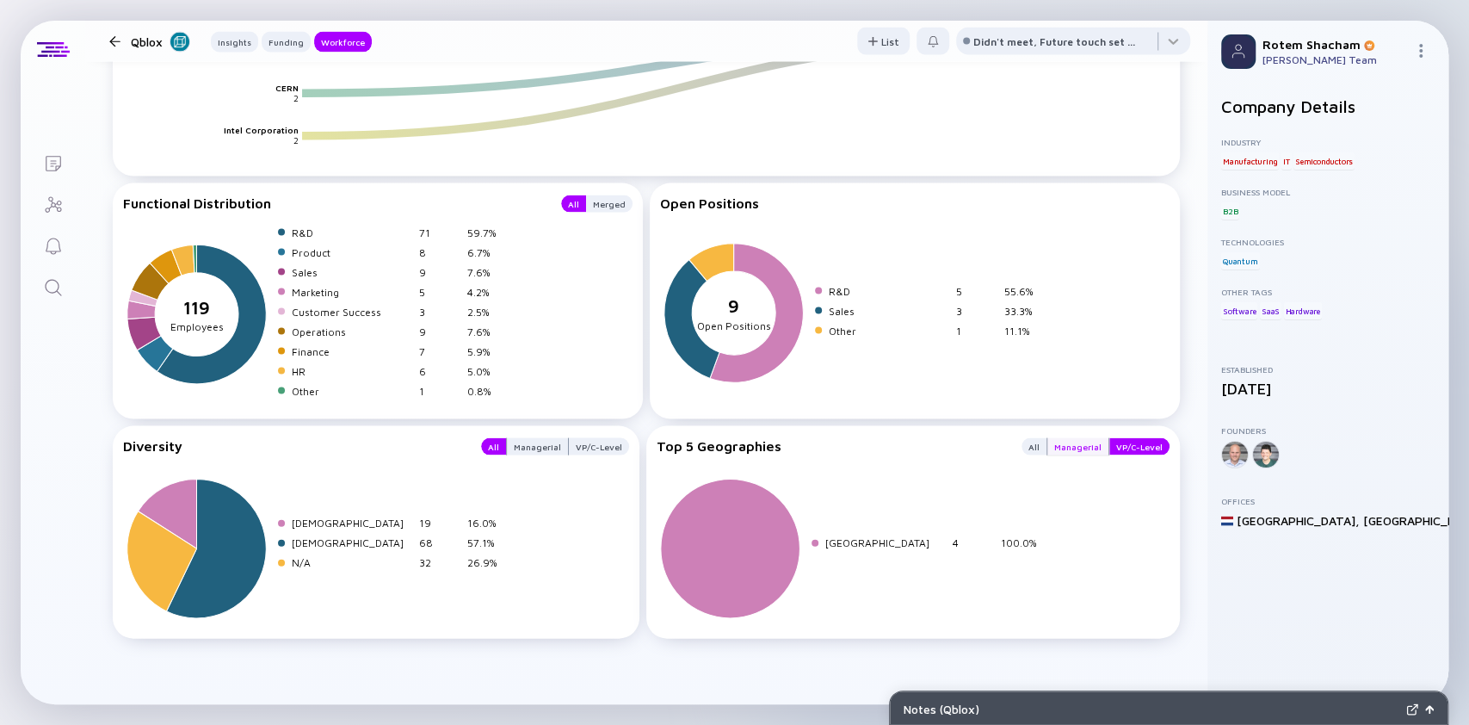
click at [1058, 444] on div "Managerial" at bounding box center [1078, 446] width 61 height 17
click at [1026, 444] on div "All" at bounding box center [1034, 446] width 25 height 17
